Goal: Task Accomplishment & Management: Manage account settings

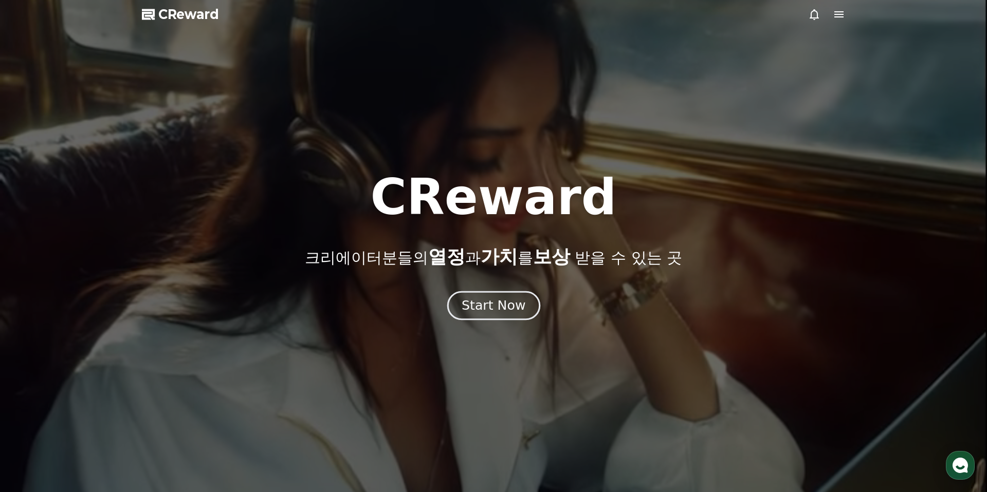
click at [513, 316] on button "Start Now" at bounding box center [493, 305] width 93 height 29
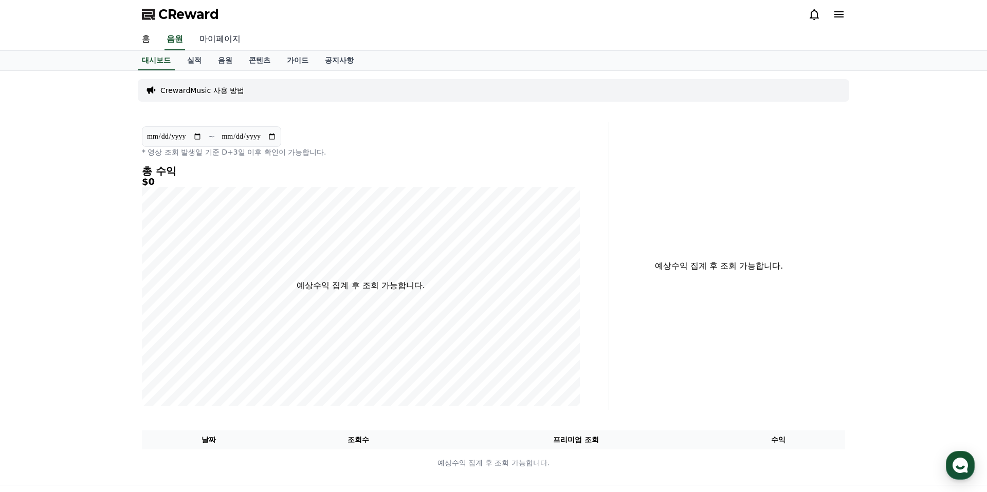
click at [220, 42] on link "마이페이지" at bounding box center [220, 40] width 58 height 22
select select "**********"
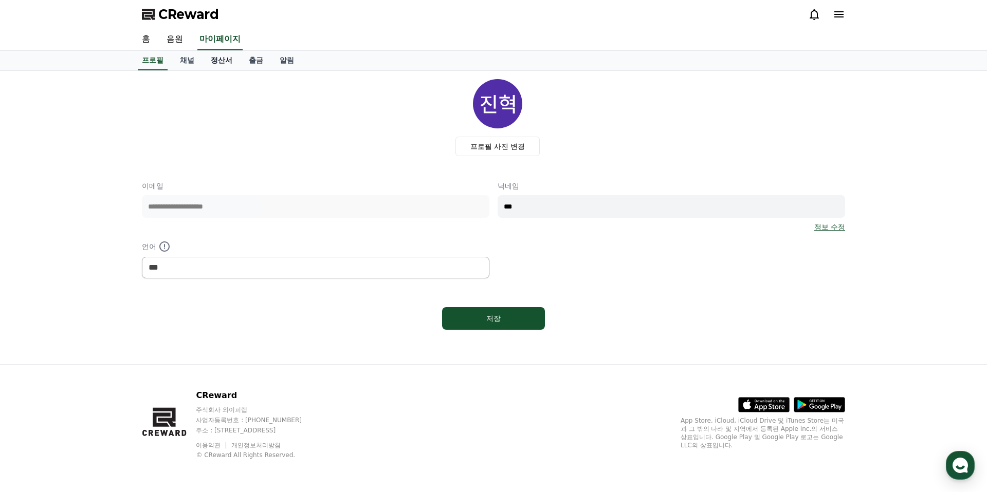
click at [229, 61] on link "정산서" at bounding box center [221, 61] width 38 height 20
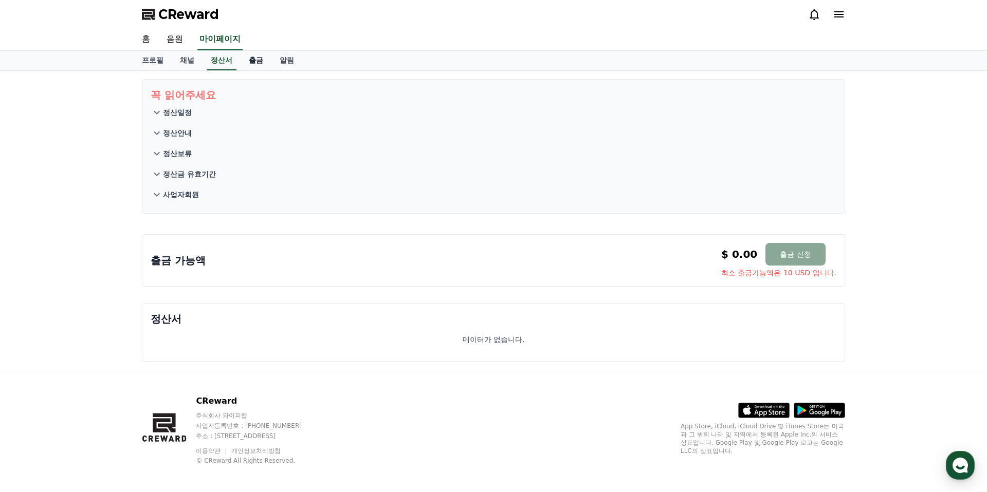
click at [246, 59] on link "출금" at bounding box center [255, 61] width 31 height 20
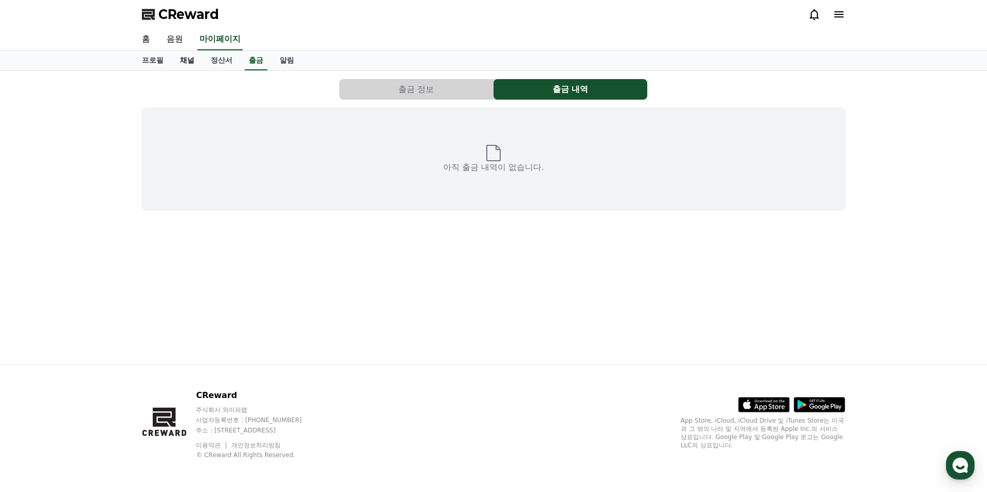
click at [189, 60] on link "채널" at bounding box center [187, 61] width 31 height 20
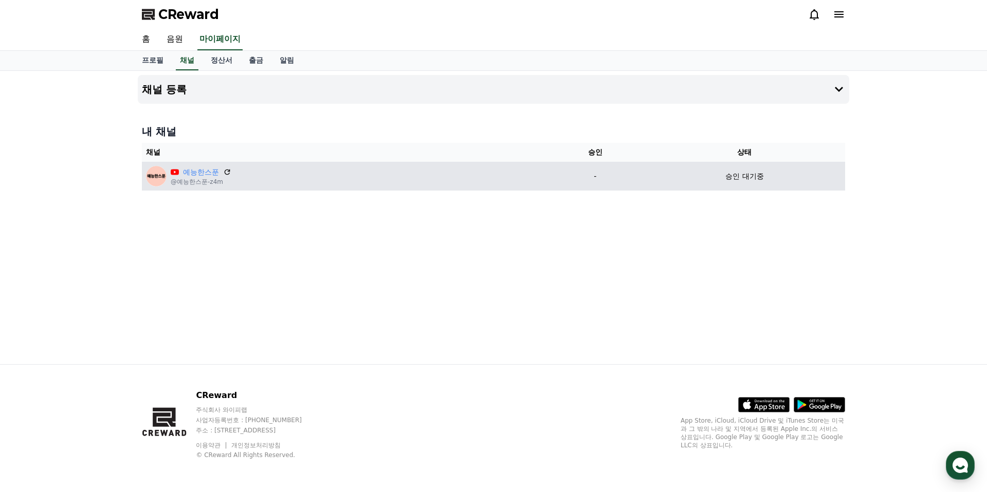
click at [526, 175] on div "예능한스푼 @예능한스푼-z4m" at bounding box center [344, 176] width 396 height 21
click at [714, 172] on div "승인 대기중" at bounding box center [744, 176] width 193 height 11
click at [763, 179] on p "승인 대기중" at bounding box center [744, 176] width 38 height 11
click at [201, 172] on link "예능한스푼" at bounding box center [201, 172] width 36 height 11
